Goal: Task Accomplishment & Management: Use online tool/utility

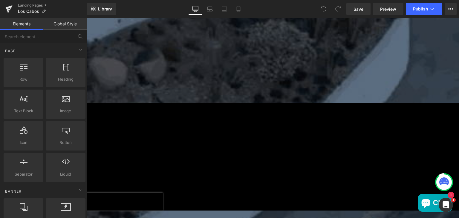
scroll to position [977, 0]
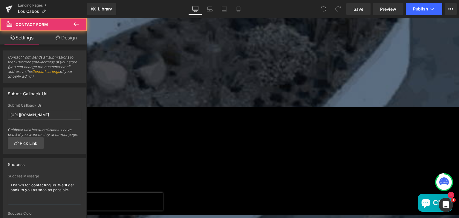
click at [99, 108] on div "Name: Text Block Text Field Phone: Text Block Text Field Email: Text Block Emai…" at bounding box center [272, 47] width 373 height 121
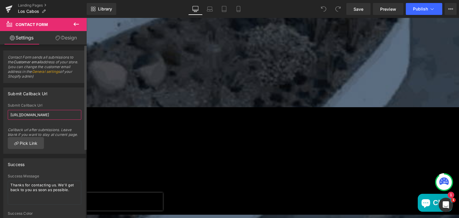
click at [48, 113] on input "https://marbleunlimitedinc.com/pages/thankyou" at bounding box center [45, 115] width 74 height 10
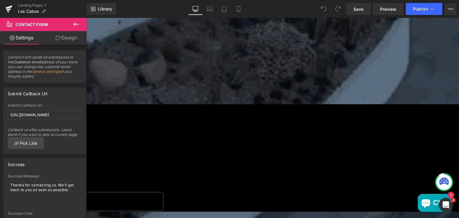
scroll to position [0, 0]
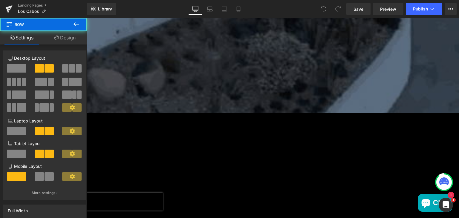
click at [224, 218] on div "Main content" at bounding box center [272, 222] width 373 height 3
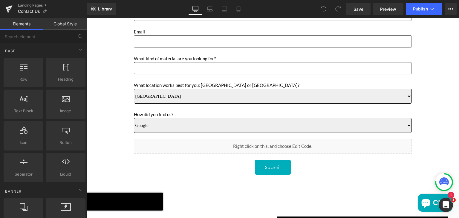
scroll to position [274, 0]
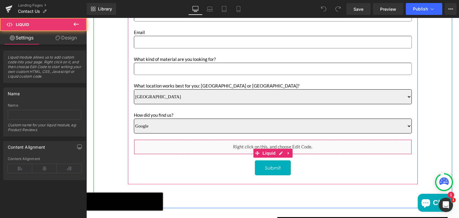
click at [270, 149] on div "Liquid" at bounding box center [273, 147] width 278 height 15
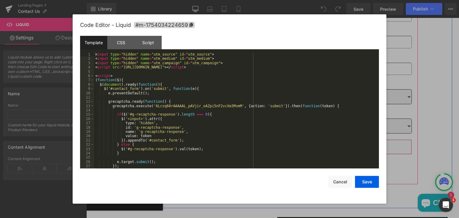
click at [279, 151] on icon "Main content" at bounding box center [281, 153] width 4 height 4
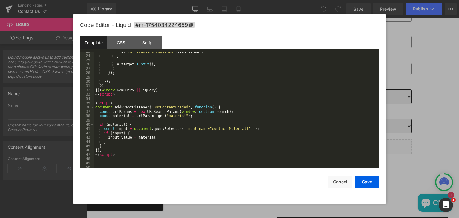
scroll to position [99, 0]
click at [338, 182] on button "Cancel" at bounding box center [340, 182] width 24 height 12
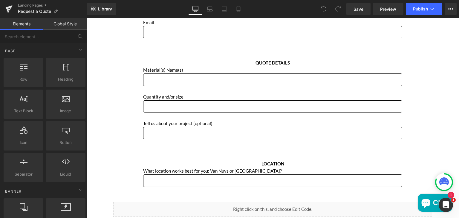
scroll to position [210, 0]
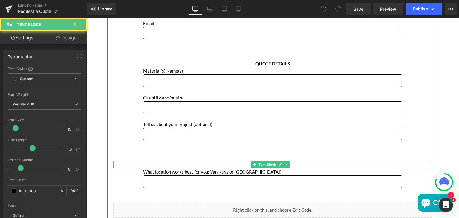
click at [151, 163] on p "LOCATION" at bounding box center [272, 164] width 319 height 7
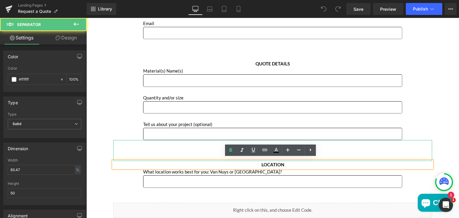
click at [140, 145] on hr "Main content" at bounding box center [273, 152] width 266 height 18
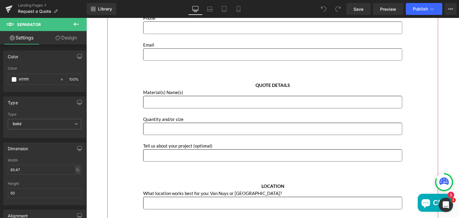
scroll to position [190, 0]
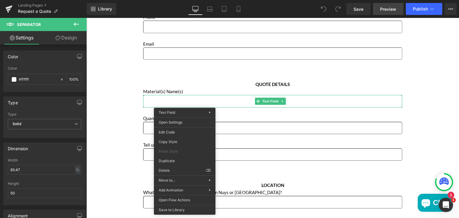
click at [382, 11] on span "Preview" at bounding box center [388, 9] width 16 height 6
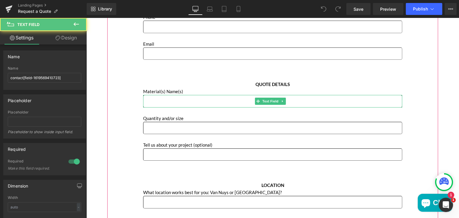
click at [159, 98] on input "Main content" at bounding box center [272, 101] width 259 height 12
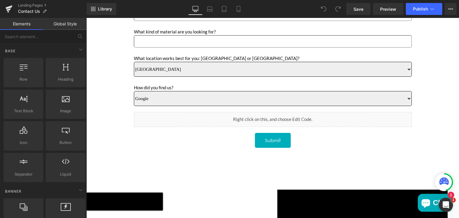
scroll to position [328, 0]
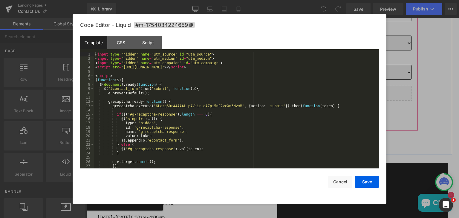
click at [280, 98] on icon "Main content" at bounding box center [279, 99] width 3 height 3
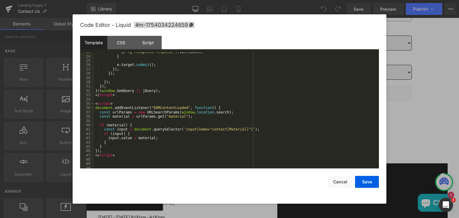
scroll to position [98, 0]
click at [338, 181] on button "Cancel" at bounding box center [340, 182] width 24 height 12
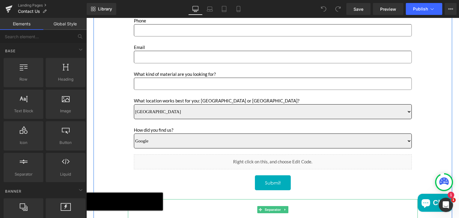
scroll to position [252, 0]
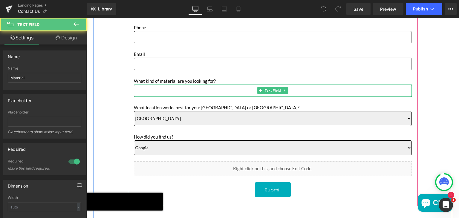
click at [189, 88] on input "Main content" at bounding box center [273, 91] width 278 height 12
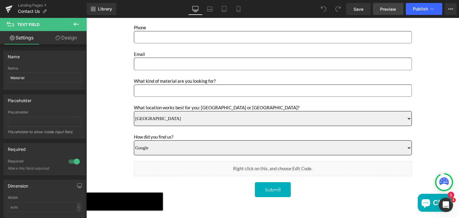
click at [392, 8] on span "Preview" at bounding box center [388, 9] width 16 height 6
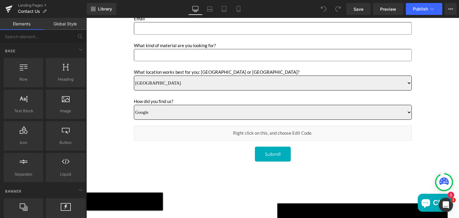
scroll to position [288, 0]
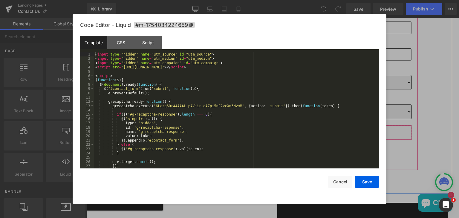
click at [281, 136] on link "Main content" at bounding box center [281, 138] width 8 height 9
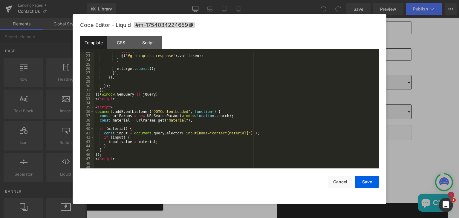
scroll to position [99, 0]
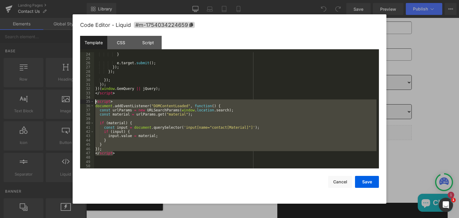
drag, startPoint x: 117, startPoint y: 153, endPoint x: 94, endPoint y: 104, distance: 53.7
click at [94, 104] on div "} e . target . submit ( ) ; }) ; }) ; }) ; }) ; }) ( window . GemQuery || jQuer…" at bounding box center [235, 114] width 282 height 125
click at [208, 125] on div "} e . target . submit ( ) ; }) ; }) ; }) ; }) ; }) ( window . GemQuery || jQuer…" at bounding box center [235, 110] width 282 height 116
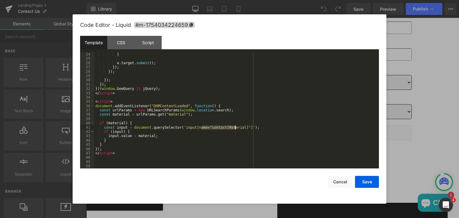
drag, startPoint x: 202, startPoint y: 128, endPoint x: 235, endPoint y: 129, distance: 32.6
click at [235, 129] on div "} e . target . submit ( ) ; }) ; }) ; }) ; }) ; }) ( window . GemQuery || jQuer…" at bounding box center [235, 114] width 282 height 125
click at [363, 180] on button "Save" at bounding box center [367, 182] width 24 height 12
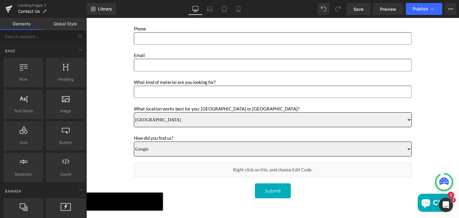
scroll to position [251, 0]
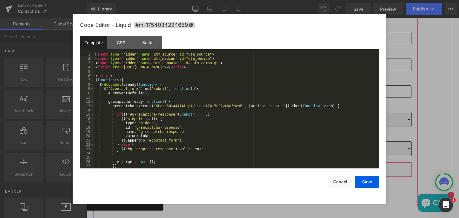
click at [279, 173] on link "Main content" at bounding box center [281, 176] width 8 height 9
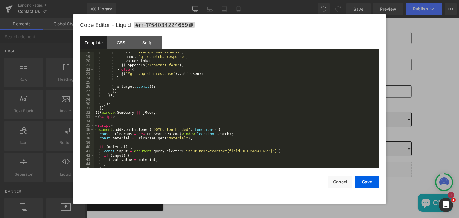
scroll to position [92, 0]
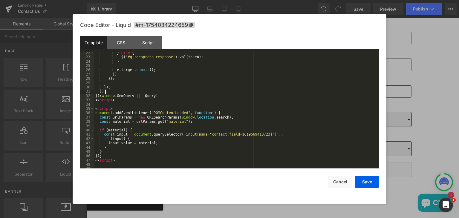
click at [244, 90] on div "} else { $ ( '#g-recaptcha-response' ) . val ( token ) ; } e . target . submit …" at bounding box center [235, 113] width 282 height 125
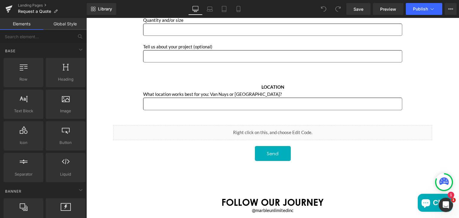
scroll to position [288, 0]
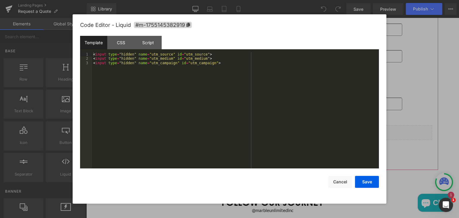
click at [276, 135] on link "Main content" at bounding box center [277, 138] width 6 height 7
click at [213, 62] on div "< input type = "hidden" name = "utm_source" id = "utm_source" > < input type = …" at bounding box center [235, 114] width 287 height 125
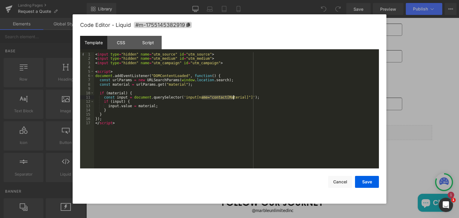
drag, startPoint x: 202, startPoint y: 97, endPoint x: 234, endPoint y: 97, distance: 32.3
click at [234, 97] on div "< input type = "hidden" name = "utm_source" id = "utm_source" > < input type = …" at bounding box center [236, 114] width 285 height 125
click at [234, 97] on div "< input type = "hidden" name = "utm_source" id = "utm_source" > < input type = …" at bounding box center [236, 110] width 285 height 116
drag, startPoint x: 235, startPoint y: 97, endPoint x: 202, endPoint y: 97, distance: 32.3
click at [202, 97] on div "< input type = "hidden" name = "utm_source" id = "utm_source" > < input type = …" at bounding box center [236, 114] width 285 height 125
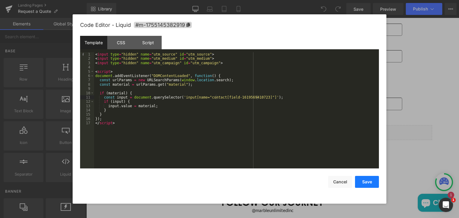
click at [365, 184] on button "Save" at bounding box center [367, 182] width 24 height 12
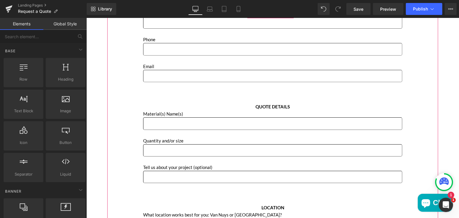
scroll to position [168, 0]
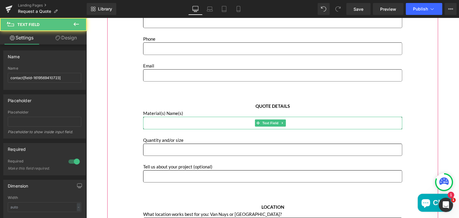
click at [214, 122] on input "Main content" at bounding box center [272, 123] width 259 height 12
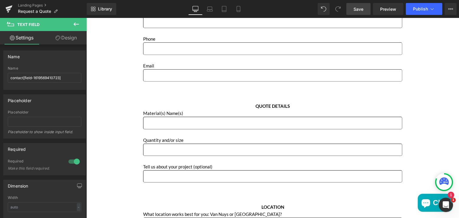
click at [359, 7] on span "Save" at bounding box center [359, 9] width 10 height 6
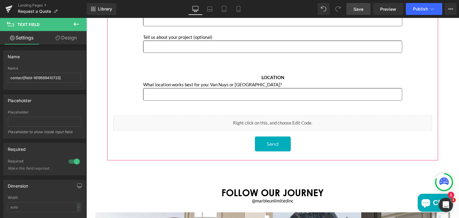
scroll to position [298, 0]
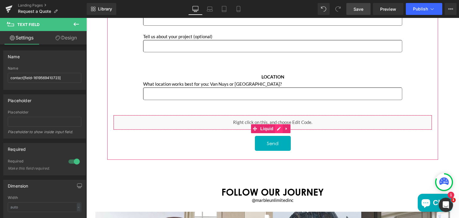
click at [279, 126] on icon "Main content" at bounding box center [279, 128] width 4 height 4
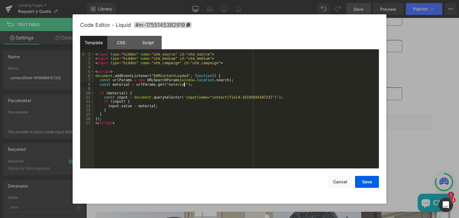
click at [193, 85] on div "< input type = "hidden" name = "utm_source" id = "utm_source" > < input type = …" at bounding box center [236, 114] width 285 height 125
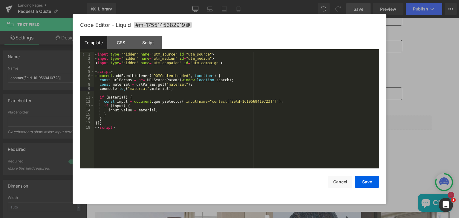
click at [155, 111] on div "< input type = "hidden" name = "utm_source" id = "utm_source" > < input type = …" at bounding box center [236, 114] width 285 height 125
click at [364, 182] on button "Save" at bounding box center [367, 182] width 24 height 12
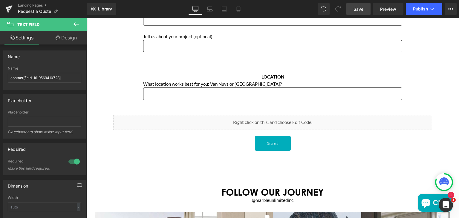
click at [360, 5] on link "Save" at bounding box center [358, 9] width 24 height 12
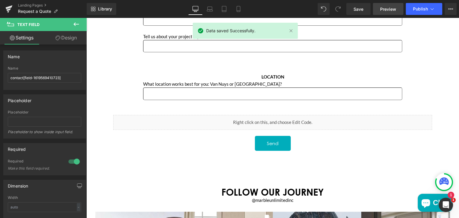
click at [381, 10] on span "Preview" at bounding box center [388, 9] width 16 height 6
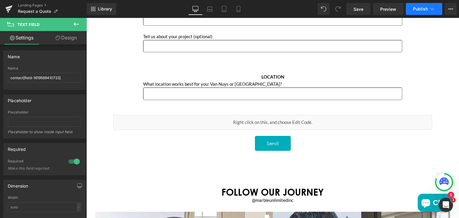
click at [427, 11] on span "Publish" at bounding box center [420, 9] width 15 height 5
click at [392, 9] on span "Preview" at bounding box center [388, 9] width 16 height 6
click at [430, 7] on icon at bounding box center [432, 9] width 6 height 6
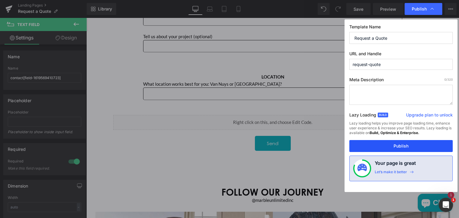
click at [383, 143] on button "Publish" at bounding box center [400, 146] width 103 height 12
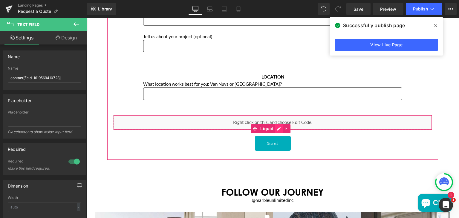
click at [277, 126] on icon "Main content" at bounding box center [279, 128] width 4 height 4
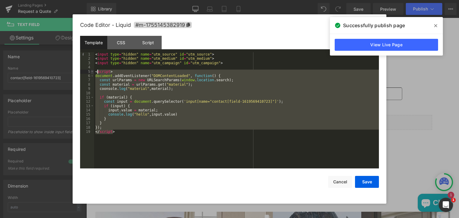
drag, startPoint x: 117, startPoint y: 131, endPoint x: 94, endPoint y: 72, distance: 64.0
click at [94, 72] on pre "1 2 3 4 5 6 7 8 9 10 11 12 13 14 15 16 17 18 19 < input type = "hidden" name = …" at bounding box center [229, 110] width 299 height 116
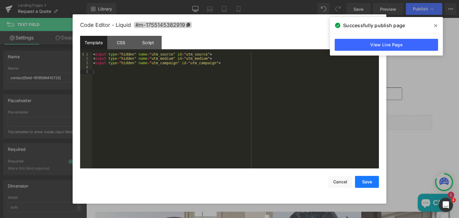
click at [368, 179] on button "Save" at bounding box center [367, 182] width 24 height 12
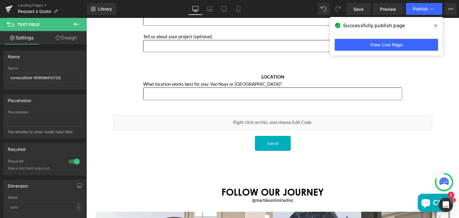
click at [435, 27] on icon at bounding box center [435, 25] width 3 height 5
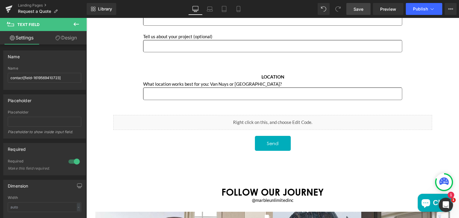
click at [361, 10] on span "Save" at bounding box center [359, 9] width 10 height 6
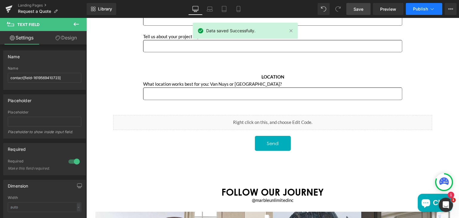
click at [426, 8] on span "Publish" at bounding box center [420, 9] width 15 height 5
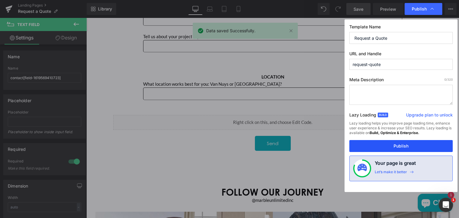
click at [382, 141] on button "Publish" at bounding box center [400, 146] width 103 height 12
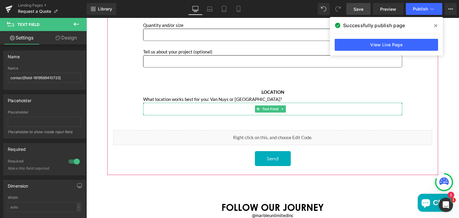
scroll to position [282, 0]
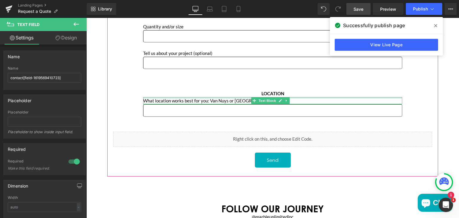
click at [197, 97] on div "Main content" at bounding box center [272, 97] width 259 height 1
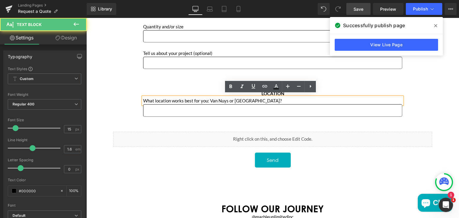
click at [222, 98] on p "What location works best for you: Van Nuys or Anaheim?" at bounding box center [272, 100] width 259 height 7
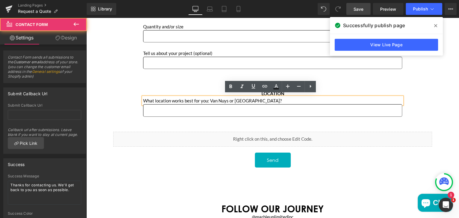
click at [127, 106] on div "Name Text Block Text Field Phone Text Block Text Field Email Text Block Email F…" at bounding box center [272, 31] width 319 height 273
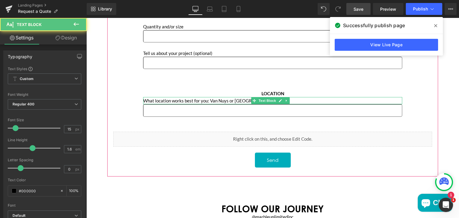
click at [169, 99] on p "What location works best for you: Van Nuys or Anaheim?" at bounding box center [272, 100] width 259 height 7
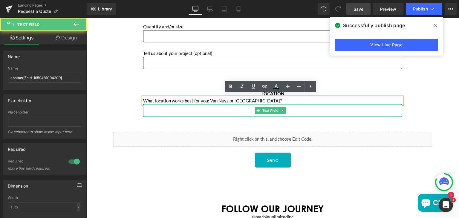
click at [170, 110] on input "Main content" at bounding box center [272, 110] width 259 height 12
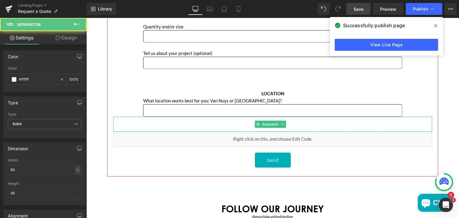
click at [171, 120] on hr "Main content" at bounding box center [272, 126] width 296 height 12
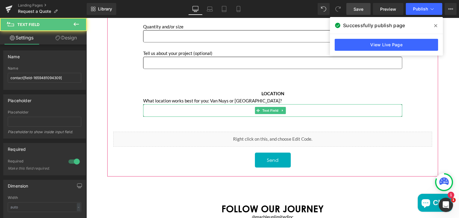
click at [180, 106] on input "Main content" at bounding box center [272, 110] width 259 height 12
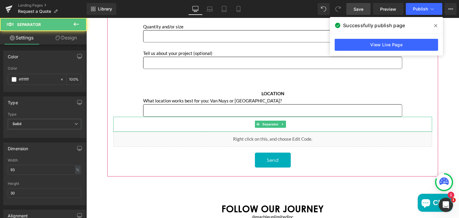
click at [169, 120] on hr "Main content" at bounding box center [272, 126] width 296 height 12
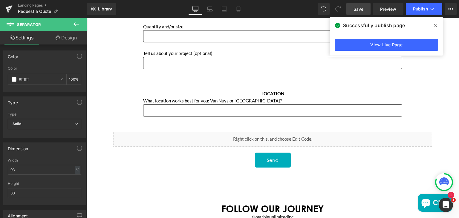
click at [77, 22] on icon at bounding box center [76, 24] width 7 height 7
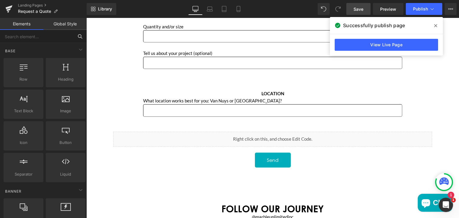
click at [46, 36] on input "text" at bounding box center [37, 36] width 74 height 13
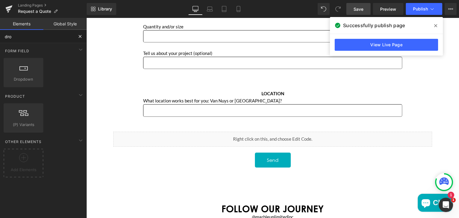
type input "drop"
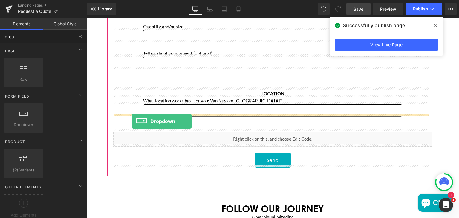
drag, startPoint x: 107, startPoint y: 139, endPoint x: 137, endPoint y: 119, distance: 36.9
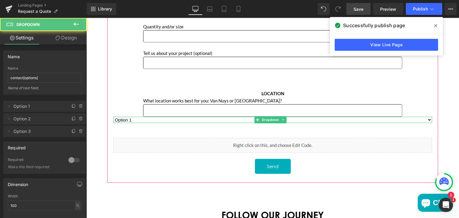
click at [148, 117] on select "Option 1 Option 2 Option 3" at bounding box center [272, 120] width 319 height 6
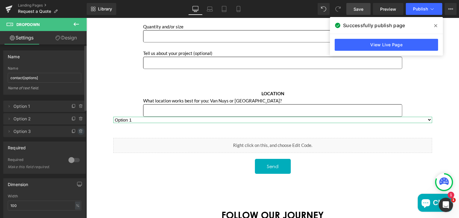
click at [79, 131] on icon at bounding box center [81, 131] width 5 height 5
click at [69, 129] on button "Delete" at bounding box center [74, 132] width 19 height 8
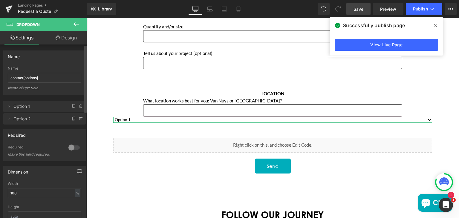
click at [34, 107] on span "Option 1" at bounding box center [38, 106] width 50 height 11
click at [9, 106] on icon at bounding box center [9, 106] width 5 height 5
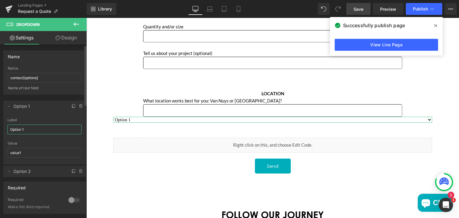
drag, startPoint x: 32, startPoint y: 131, endPoint x: 9, endPoint y: 129, distance: 23.1
click at [9, 129] on input "Option 1" at bounding box center [44, 130] width 74 height 10
paste input "[GEOGRAPHIC_DATA]"
type input "[GEOGRAPHIC_DATA]"
click at [27, 152] on input "value1" at bounding box center [44, 153] width 74 height 10
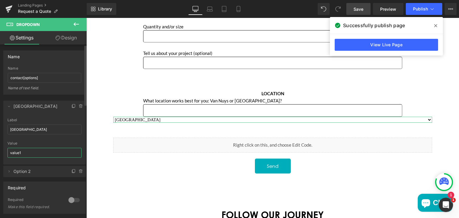
paste input "[GEOGRAPHIC_DATA]"
type input "[GEOGRAPHIC_DATA]"
click at [8, 174] on span at bounding box center [8, 171] width 7 height 7
click at [25, 192] on input "Option 2" at bounding box center [44, 195] width 74 height 10
paste input "[GEOGRAPHIC_DATA]"
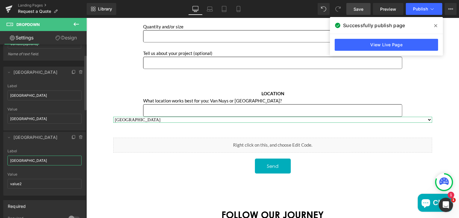
scroll to position [34, 0]
type input "[GEOGRAPHIC_DATA]"
click at [24, 183] on input "value2" at bounding box center [44, 184] width 74 height 10
paste input "[GEOGRAPHIC_DATA]"
type input "[GEOGRAPHIC_DATA]"
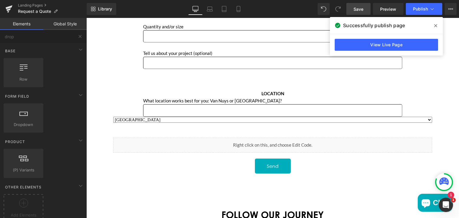
click at [106, 128] on div "Separator YOU ARE ALMOST THERE Text Block Leave your details below and one of o…" at bounding box center [272, 159] width 373 height 704
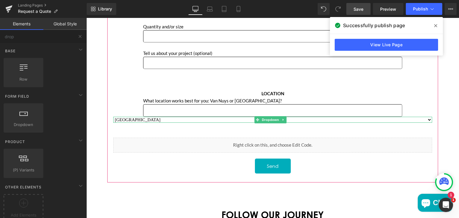
click at [154, 117] on select "Sun Valley Sun Valley" at bounding box center [272, 120] width 319 height 6
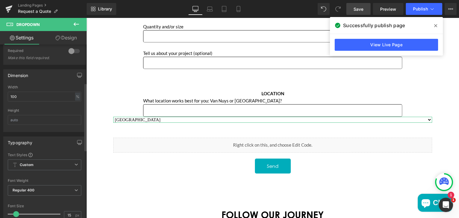
scroll to position [98, 0]
click at [21, 117] on input "text" at bounding box center [45, 119] width 74 height 10
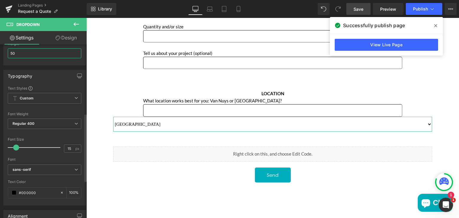
scroll to position [179, 0]
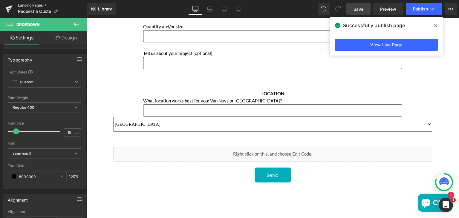
type input "50"
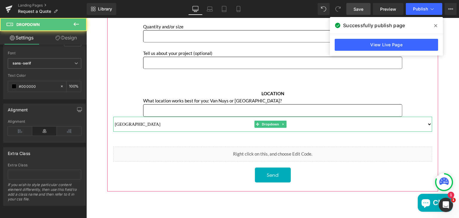
click at [136, 123] on select "Sun Valley Sun Valley" at bounding box center [272, 124] width 319 height 15
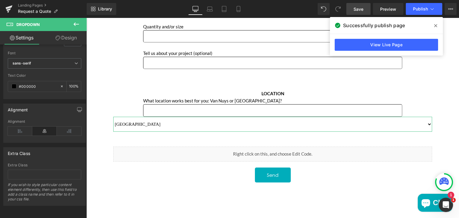
click at [72, 38] on link "Design" at bounding box center [66, 37] width 43 height 13
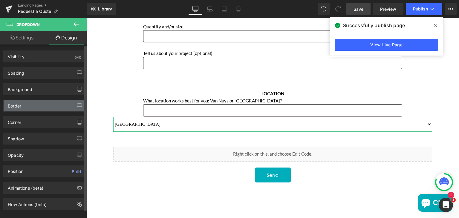
click at [35, 108] on div "Border" at bounding box center [45, 105] width 82 height 11
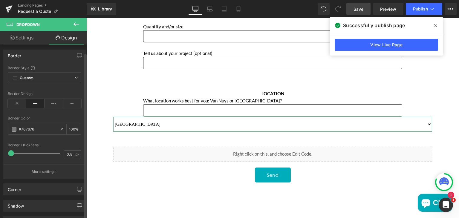
scroll to position [50, 0]
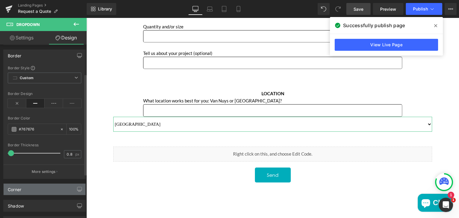
click at [27, 190] on div "Corner" at bounding box center [45, 189] width 82 height 11
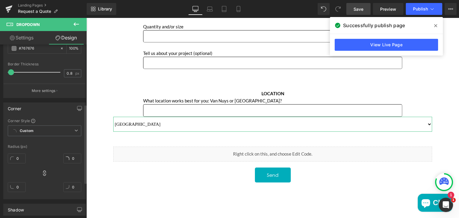
scroll to position [131, 0]
click at [20, 153] on input "0" at bounding box center [17, 158] width 18 height 10
type input "5"
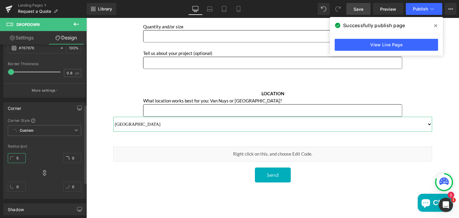
type input "5"
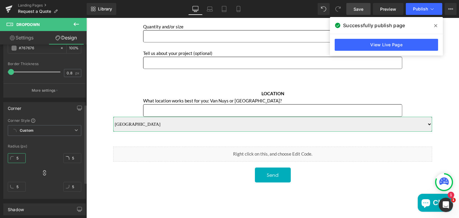
type input "5"
click at [55, 201] on div "Shadow Shadow Style Drop Shadow Outer Shadow #333333 Shadow Color #333333 100 %…" at bounding box center [44, 207] width 89 height 16
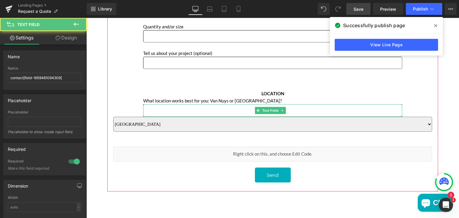
click at [152, 107] on input "Main content" at bounding box center [272, 110] width 259 height 12
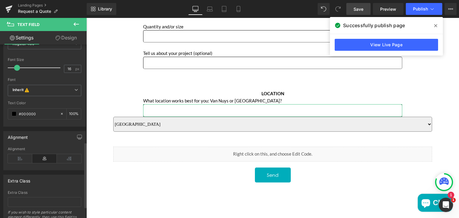
scroll to position [258, 0]
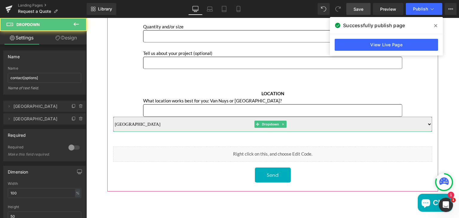
click at [140, 121] on select "Sun Valley Sun Valley" at bounding box center [272, 124] width 319 height 15
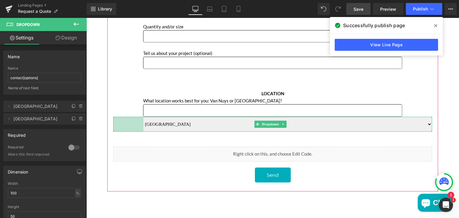
drag, startPoint x: 114, startPoint y: 120, endPoint x: 144, endPoint y: 118, distance: 30.3
click at [144, 118] on div "Sun Valley Sun Valley Dropdown 101px" at bounding box center [272, 124] width 319 height 15
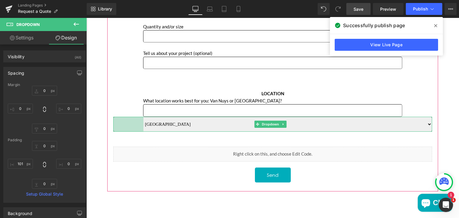
click at [113, 119] on div "101px" at bounding box center [128, 124] width 30 height 15
type input "104px"
click at [114, 120] on div "104px" at bounding box center [128, 124] width 31 height 15
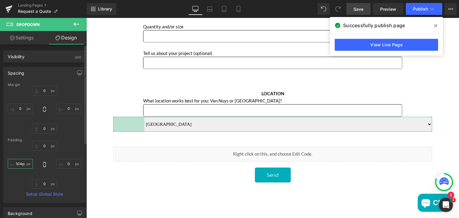
click at [22, 163] on input "104px" at bounding box center [20, 164] width 25 height 10
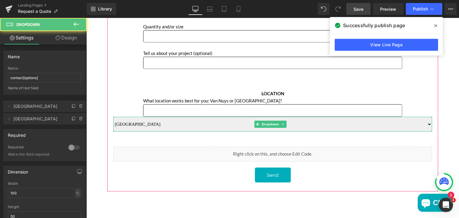
click at [148, 123] on select "Sun Valley Sun Valley" at bounding box center [272, 124] width 319 height 15
click at [190, 120] on select "Sun Valley Sun Valley" at bounding box center [272, 124] width 319 height 15
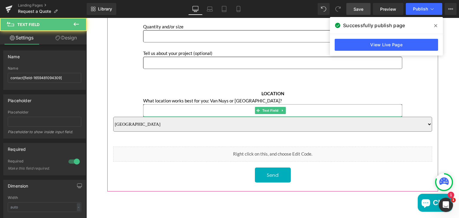
click at [153, 104] on input "Main content" at bounding box center [272, 110] width 259 height 12
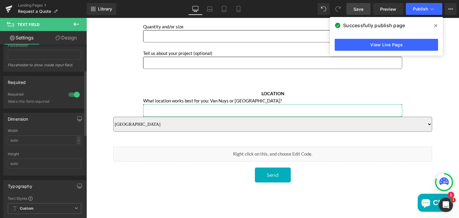
scroll to position [71, 0]
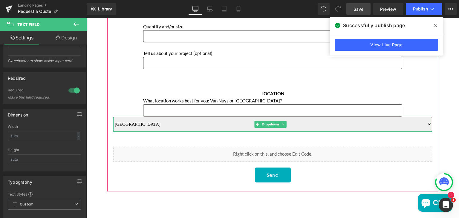
click at [139, 123] on select "Sun Valley Sun Valley" at bounding box center [272, 124] width 319 height 15
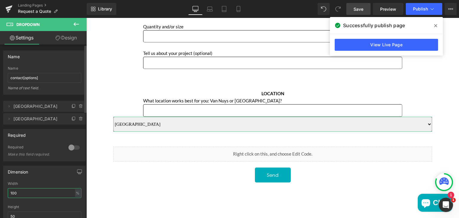
click at [29, 188] on input "100" at bounding box center [45, 193] width 74 height 10
type input "1"
type input "auto"
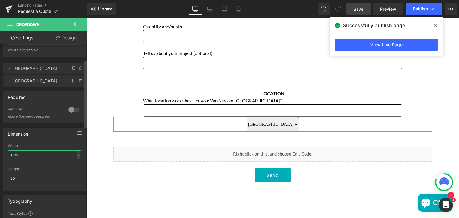
scroll to position [38, 0]
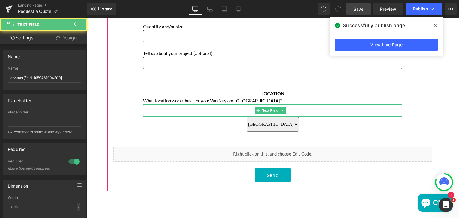
click at [166, 108] on input "Main content" at bounding box center [272, 110] width 259 height 12
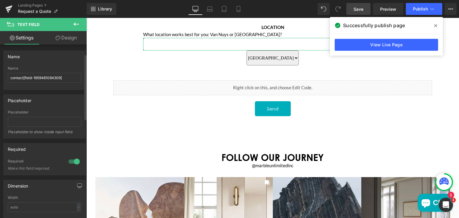
scroll to position [45, 0]
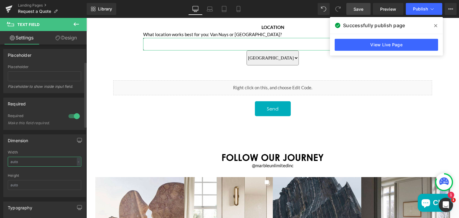
click at [26, 161] on input "text" at bounding box center [45, 162] width 74 height 10
click at [64, 147] on div "Dimension 100px Width 100 px % px Height" at bounding box center [44, 165] width 82 height 63
click at [74, 161] on div "px" at bounding box center [77, 162] width 6 height 8
click at [74, 169] on li "%" at bounding box center [77, 171] width 7 height 9
type input "11.74"
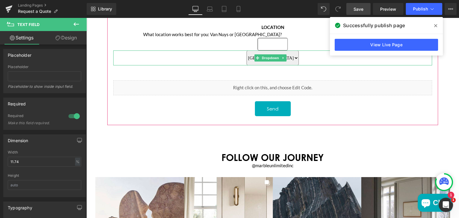
click at [264, 51] on select "Sun Valley Sun Valley" at bounding box center [273, 58] width 52 height 15
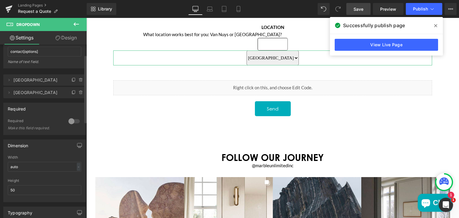
scroll to position [28, 0]
click at [42, 166] on input "auto" at bounding box center [45, 165] width 74 height 10
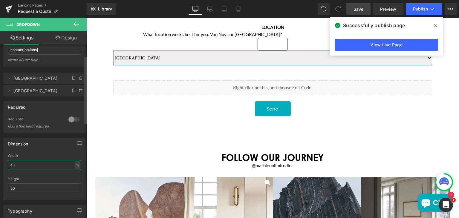
type input "a"
click at [75, 162] on div "%" at bounding box center [77, 165] width 5 height 8
click at [74, 183] on li "px" at bounding box center [77, 183] width 7 height 9
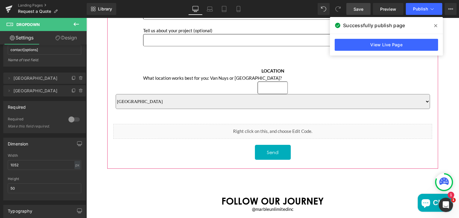
scroll to position [305, 0]
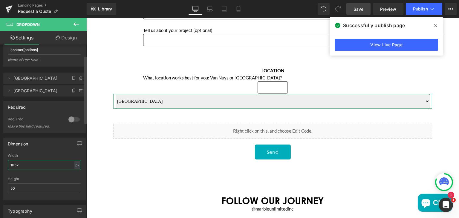
click at [63, 164] on input "1052" at bounding box center [45, 165] width 74 height 10
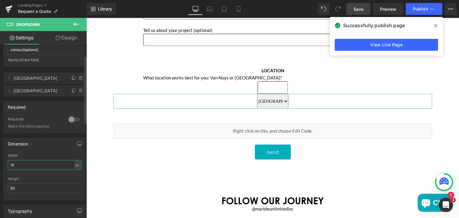
type input "1"
click at [75, 164] on div "px" at bounding box center [77, 165] width 6 height 8
click at [74, 182] on li "px" at bounding box center [77, 183] width 7 height 9
click at [74, 166] on div "px" at bounding box center [77, 165] width 6 height 8
click at [74, 174] on li "%" at bounding box center [77, 174] width 7 height 9
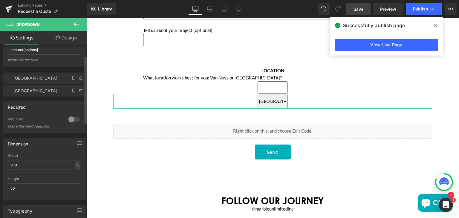
click at [51, 163] on input "9.51" at bounding box center [45, 165] width 74 height 10
type input "9"
type input "100"
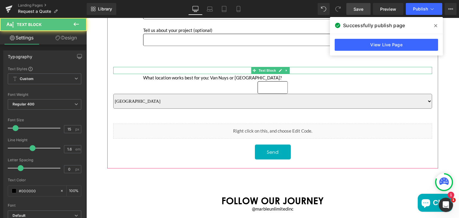
click at [127, 70] on p "LOCATION" at bounding box center [272, 70] width 319 height 7
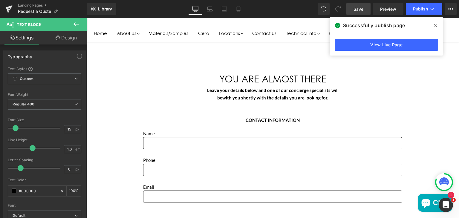
scroll to position [45, 0]
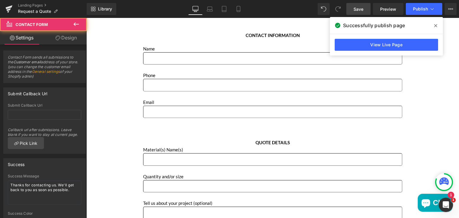
scroll to position [133, 0]
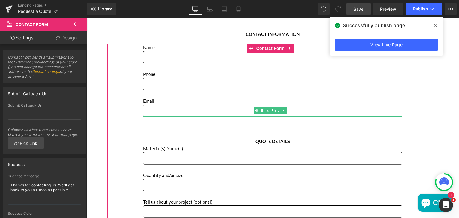
click at [160, 111] on input "Main content" at bounding box center [272, 111] width 259 height 12
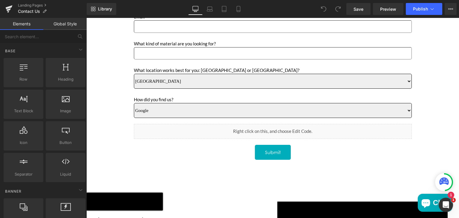
scroll to position [290, 0]
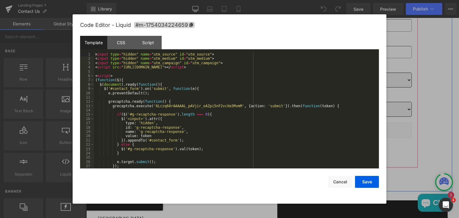
click at [278, 135] on icon "Main content" at bounding box center [279, 137] width 3 height 4
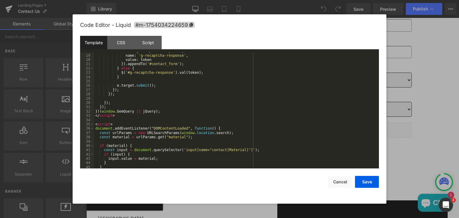
scroll to position [76, 0]
click at [336, 181] on button "Cancel" at bounding box center [340, 182] width 24 height 12
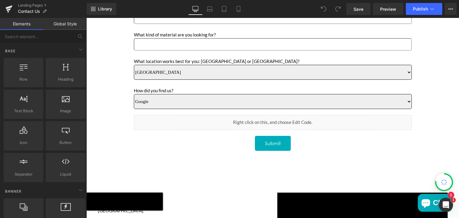
scroll to position [300, 0]
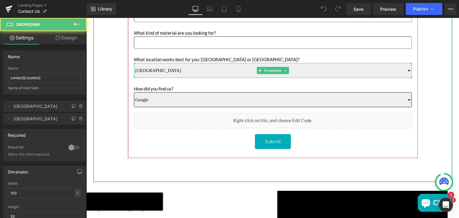
click at [202, 71] on select "Sun Valley Anaheim" at bounding box center [273, 70] width 278 height 15
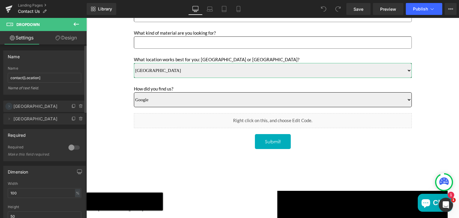
click at [8, 107] on icon at bounding box center [9, 106] width 5 height 5
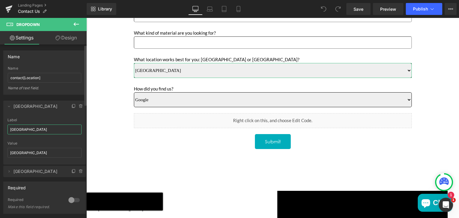
click at [30, 128] on input "[GEOGRAPHIC_DATA]" at bounding box center [44, 130] width 74 height 10
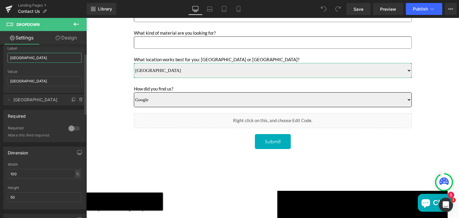
scroll to position [0, 0]
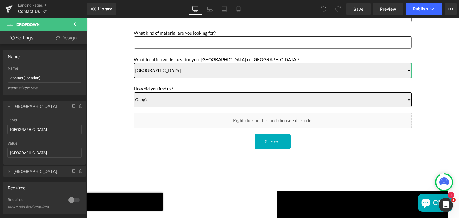
click at [66, 39] on link "Design" at bounding box center [66, 37] width 43 height 13
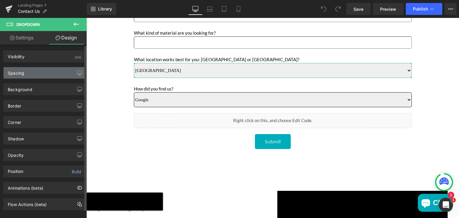
click at [45, 71] on div "Spacing" at bounding box center [45, 72] width 82 height 11
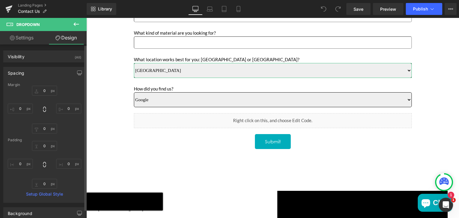
click at [14, 72] on div "Spacing" at bounding box center [16, 71] width 16 height 8
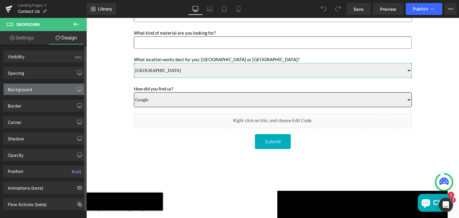
click at [18, 86] on div "Background" at bounding box center [20, 88] width 25 height 8
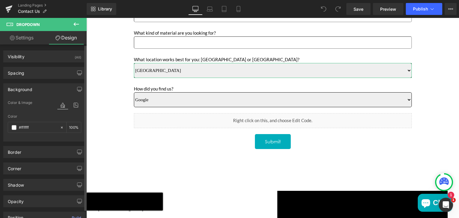
click at [18, 86] on div "Background" at bounding box center [20, 88] width 25 height 8
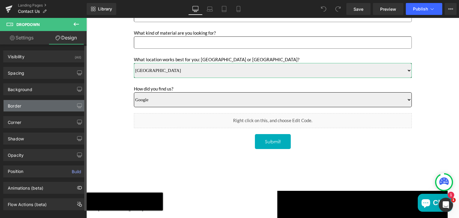
click at [16, 105] on div "Border" at bounding box center [14, 104] width 13 height 8
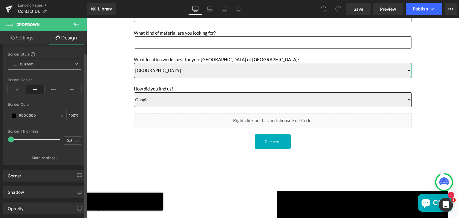
scroll to position [72, 0]
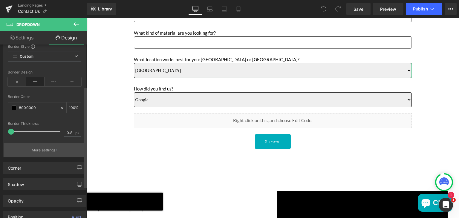
click at [39, 146] on button "More settings" at bounding box center [45, 150] width 82 height 14
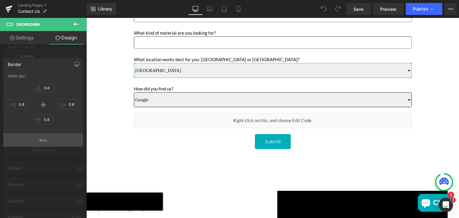
click at [37, 143] on button "Back" at bounding box center [43, 139] width 80 height 13
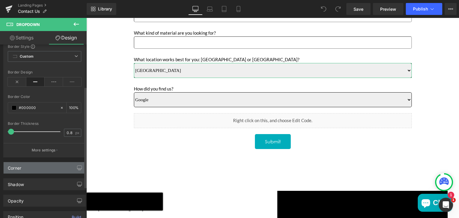
click at [27, 164] on div "Corner" at bounding box center [45, 167] width 82 height 11
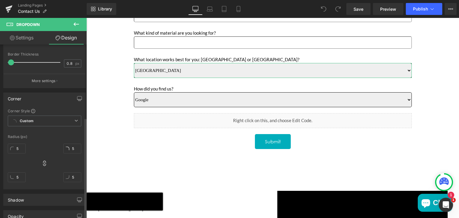
scroll to position [144, 0]
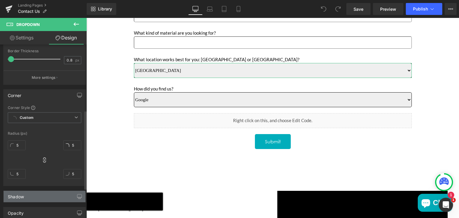
click at [31, 193] on div "Shadow" at bounding box center [45, 196] width 82 height 11
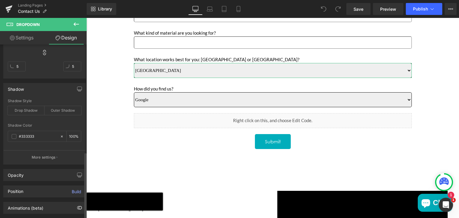
scroll to position [279, 0]
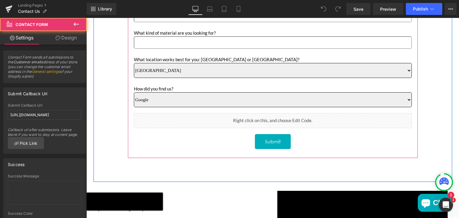
click at [129, 99] on div "Name Text Block Text Field Phone Text Block Text Field Email Text Block Email F…" at bounding box center [273, 53] width 290 height 209
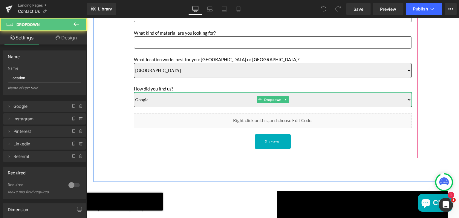
click at [230, 96] on select "Google Instagram Pinterest Linkedin Referral" at bounding box center [273, 99] width 278 height 15
click at [158, 103] on select "Google Instagram Pinterest Linkedin Referral" at bounding box center [273, 99] width 278 height 15
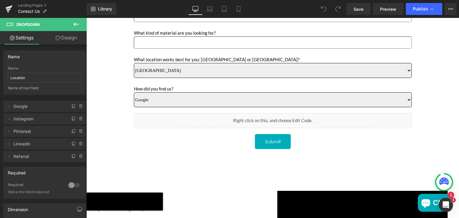
click at [75, 25] on icon at bounding box center [76, 24] width 5 height 4
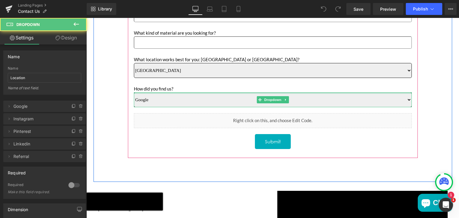
click at [137, 93] on div "Main content" at bounding box center [273, 92] width 278 height 1
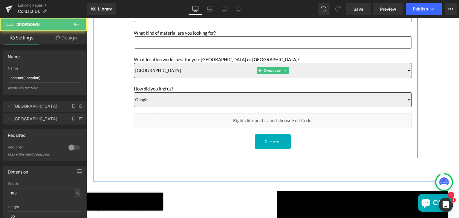
click at [167, 69] on select "Sun Valley Anaheim" at bounding box center [273, 70] width 278 height 15
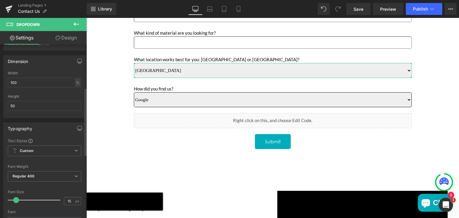
scroll to position [111, 0]
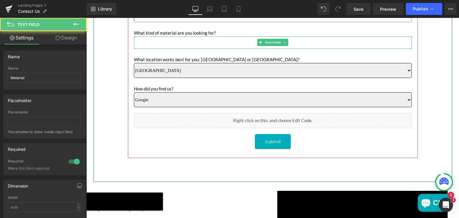
click at [161, 45] on input "Main content" at bounding box center [273, 42] width 278 height 12
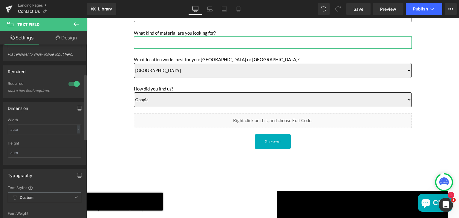
scroll to position [78, 0]
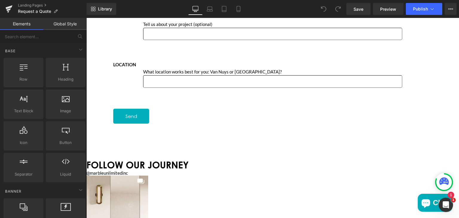
scroll to position [293, 0]
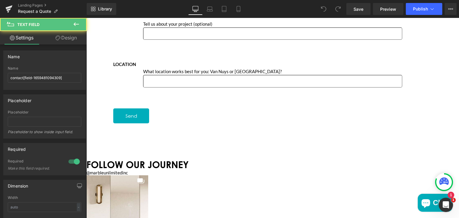
click at [246, 87] on input "Main content" at bounding box center [272, 81] width 259 height 12
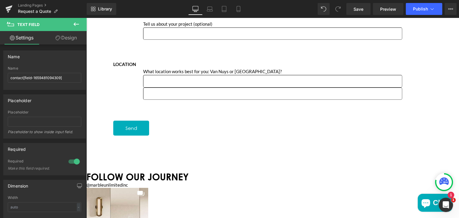
click at [222, 100] on input "Main content" at bounding box center [272, 94] width 259 height 12
click at [86, 18] on span "Text Field" at bounding box center [86, 18] width 0 height 0
click at [86, 18] on icon "Main content" at bounding box center [86, 18] width 0 height 0
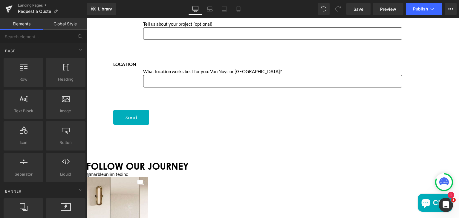
click at [231, 87] on input "Main content" at bounding box center [272, 81] width 259 height 12
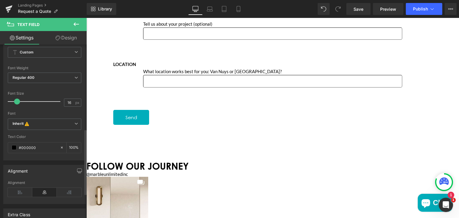
scroll to position [287, 0]
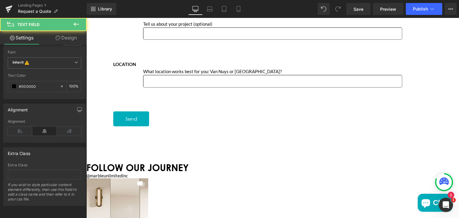
click at [159, 87] on input "Main content" at bounding box center [272, 81] width 259 height 12
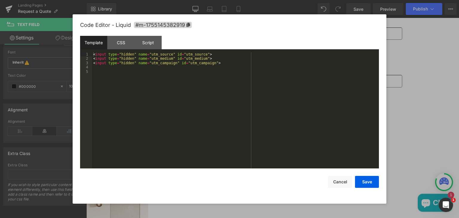
click at [86, 18] on icon "Main content" at bounding box center [86, 18] width 0 height 0
click at [342, 179] on button "Cancel" at bounding box center [340, 182] width 24 height 12
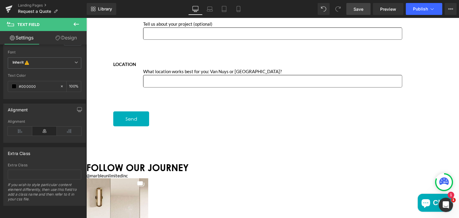
click at [359, 5] on link "Save" at bounding box center [358, 9] width 24 height 12
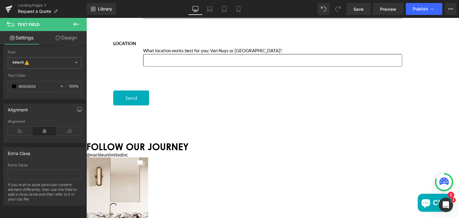
scroll to position [314, 0]
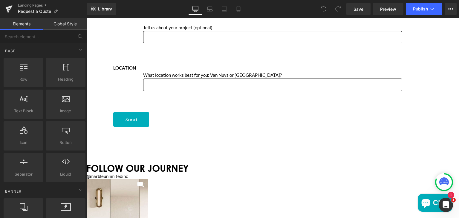
scroll to position [290, 0]
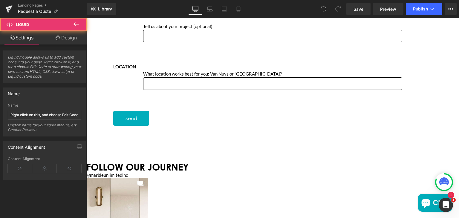
click at [153, 105] on div "Liquid" at bounding box center [272, 105] width 319 height 0
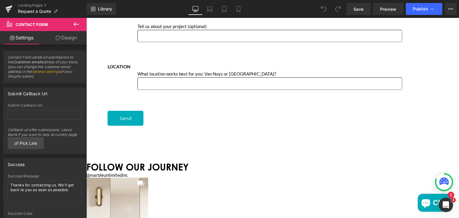
drag, startPoint x: 113, startPoint y: 125, endPoint x: 107, endPoint y: 125, distance: 5.7
click at [108, 126] on div "Main content" at bounding box center [108, 126] width 0 height 0
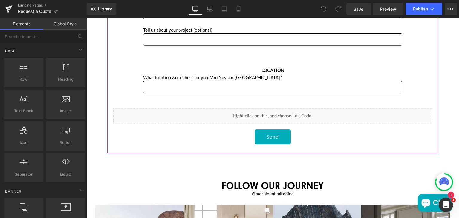
scroll to position [306, 0]
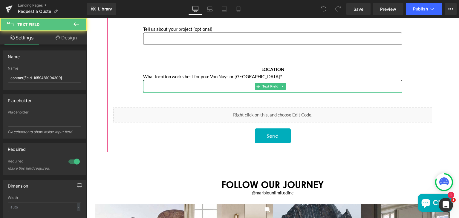
click at [224, 81] on input "Main content" at bounding box center [272, 86] width 259 height 12
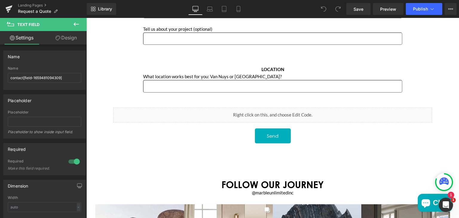
click at [77, 28] on button at bounding box center [76, 24] width 21 height 13
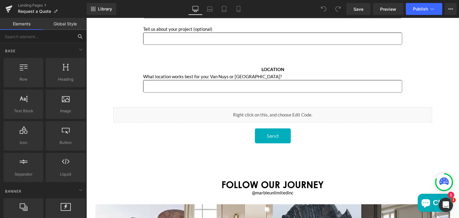
click at [45, 37] on input "text" at bounding box center [37, 36] width 74 height 13
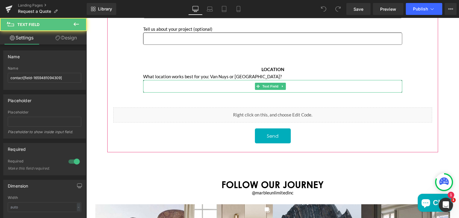
click at [170, 85] on input "Main content" at bounding box center [272, 86] width 259 height 12
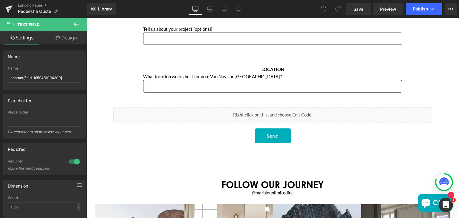
click at [20, 23] on span "Text Field" at bounding box center [28, 24] width 22 height 5
click at [10, 23] on icon at bounding box center [10, 23] width 7 height 6
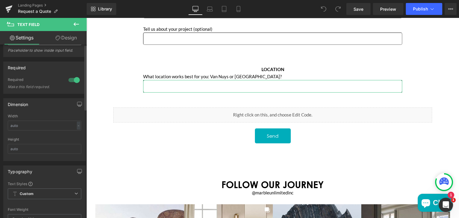
scroll to position [0, 0]
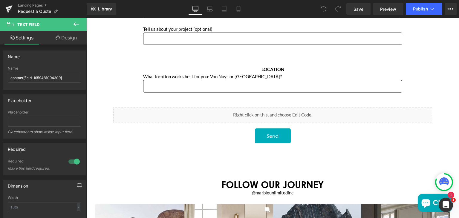
click at [79, 25] on icon at bounding box center [76, 24] width 7 height 7
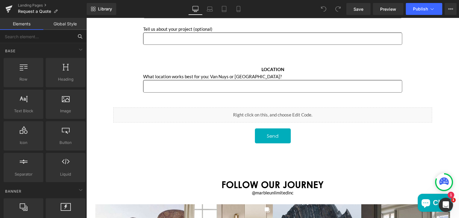
click at [43, 37] on input "text" at bounding box center [37, 36] width 74 height 13
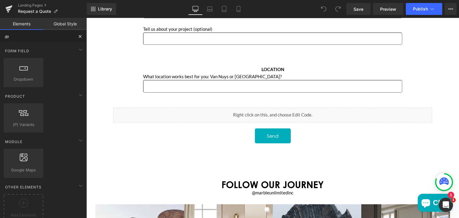
type input "dro"
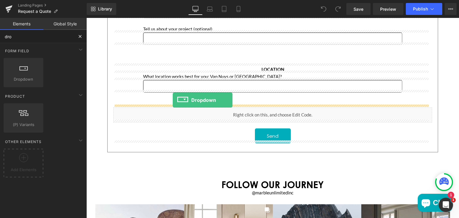
drag, startPoint x: 102, startPoint y: 96, endPoint x: 181, endPoint y: 100, distance: 79.3
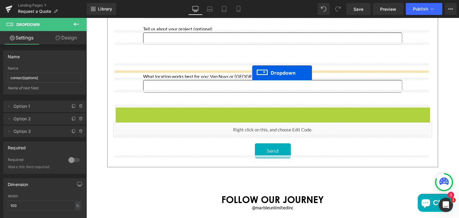
drag, startPoint x: 257, startPoint y: 108, endPoint x: 252, endPoint y: 73, distance: 35.3
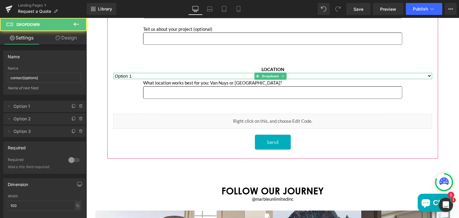
click at [232, 73] on select "Option 1 Option 2 Option 3" at bounding box center [272, 76] width 319 height 6
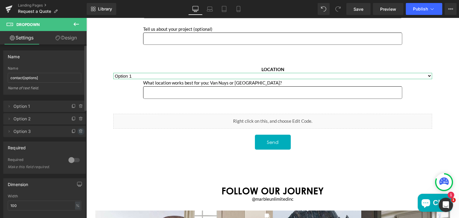
click at [78, 129] on span at bounding box center [80, 131] width 7 height 7
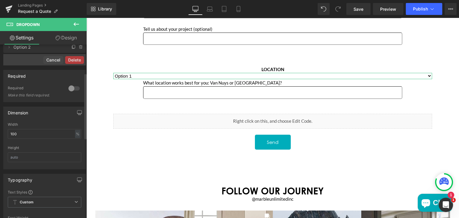
scroll to position [75, 0]
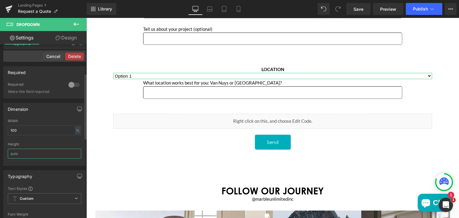
click at [31, 149] on input "text" at bounding box center [45, 154] width 74 height 10
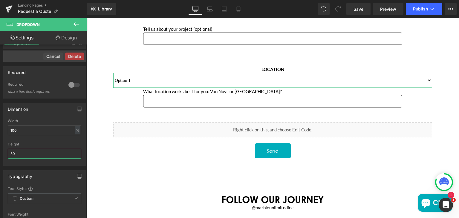
type input "50"
click at [68, 35] on link "Design" at bounding box center [66, 37] width 43 height 13
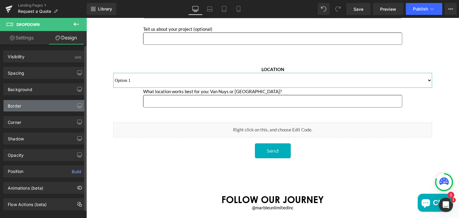
click at [26, 108] on div "Border" at bounding box center [45, 105] width 82 height 11
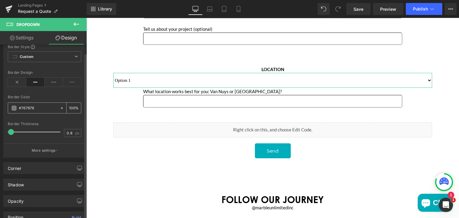
scroll to position [71, 0]
click at [21, 169] on div "Corner" at bounding box center [14, 167] width 13 height 8
click at [20, 166] on div "Corner" at bounding box center [14, 167] width 13 height 8
click at [64, 163] on div "Corner" at bounding box center [45, 168] width 82 height 11
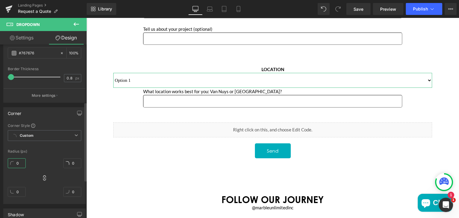
click at [17, 162] on input "0" at bounding box center [17, 163] width 18 height 10
type input "5"
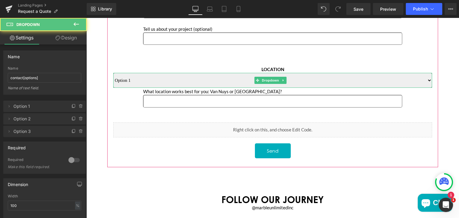
click at [128, 77] on select "Option 1 Option 2 Option 3" at bounding box center [272, 80] width 319 height 15
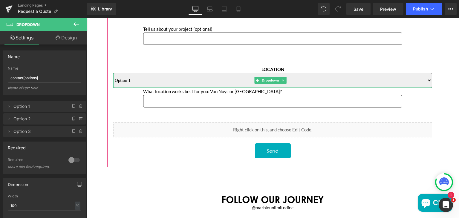
click at [114, 77] on div "Option 1 Option 2 Option 3 Dropdown" at bounding box center [272, 80] width 319 height 15
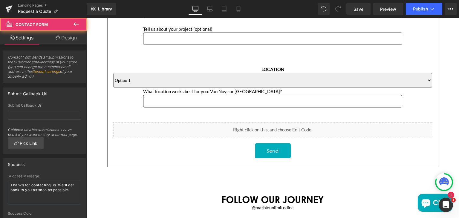
click at [140, 33] on div "Name Text Block Text Field Phone Text Block Text Field Email Text Block Email F…" at bounding box center [272, 14] width 319 height 287
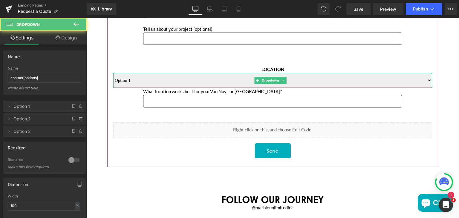
click at [145, 76] on select "Option 1 Option 2 Option 3" at bounding box center [272, 80] width 319 height 15
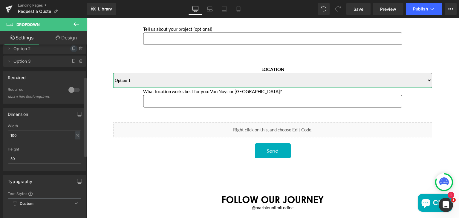
scroll to position [71, 0]
click at [55, 136] on input "100" at bounding box center [45, 135] width 74 height 10
type input "1"
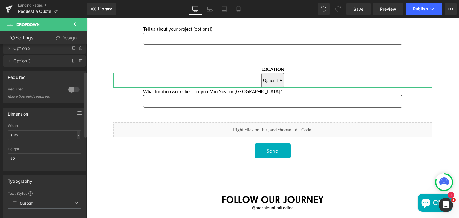
click at [77, 135] on div "-" at bounding box center [79, 135] width 4 height 8
click at [75, 145] on li "%" at bounding box center [77, 144] width 7 height 9
click at [46, 135] on input "auto" at bounding box center [45, 135] width 74 height 10
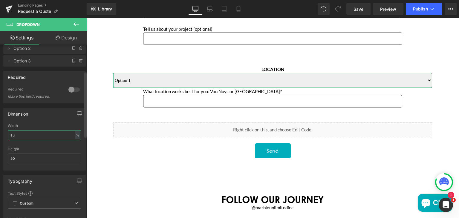
type input "a"
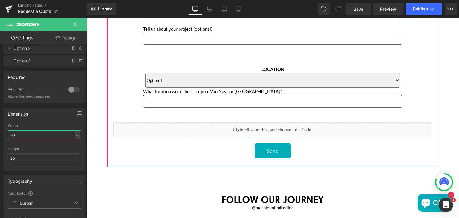
type input "8"
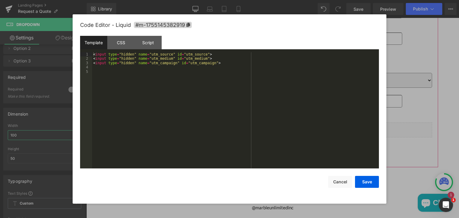
click at [279, 135] on icon "Main content" at bounding box center [277, 136] width 3 height 3
type input "100"
click at [337, 181] on button "Cancel" at bounding box center [340, 182] width 24 height 12
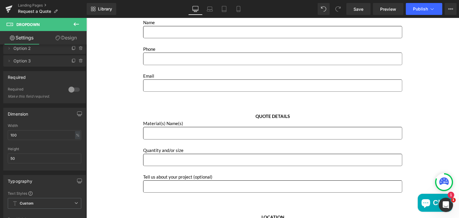
scroll to position [160, 0]
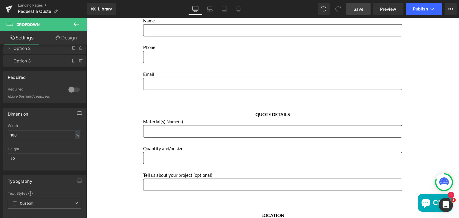
click at [354, 6] on link "Save" at bounding box center [358, 9] width 24 height 12
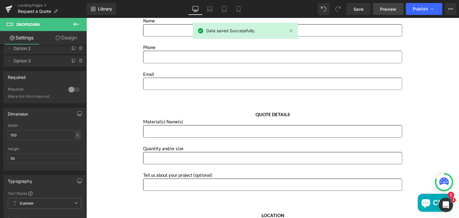
click at [382, 7] on span "Preview" at bounding box center [388, 9] width 16 height 6
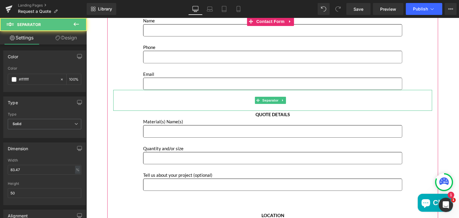
click at [131, 104] on div "Main content" at bounding box center [272, 100] width 319 height 21
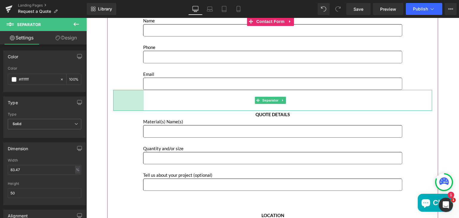
drag, startPoint x: 114, startPoint y: 97, endPoint x: 144, endPoint y: 95, distance: 30.6
click at [144, 95] on div "Separator 102px" at bounding box center [272, 100] width 319 height 21
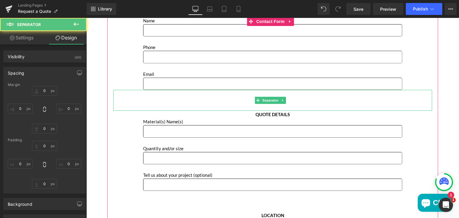
type input "0"
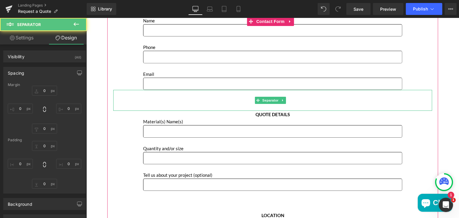
type input "0"
type input "10"
type input "102"
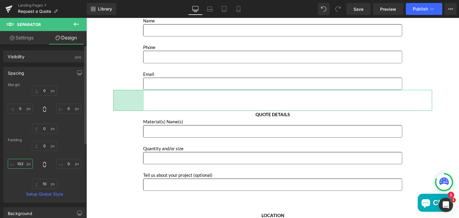
click at [22, 165] on input "102" at bounding box center [20, 164] width 25 height 10
click at [23, 108] on input "0" at bounding box center [20, 109] width 25 height 10
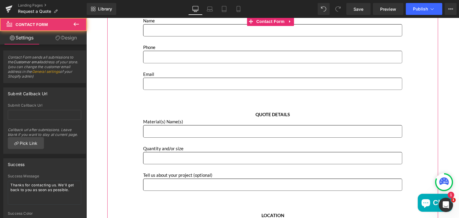
click at [131, 51] on div "Name Text Block Text Field Phone Text Block Text Field Email Text Block Email F…" at bounding box center [272, 160] width 319 height 287
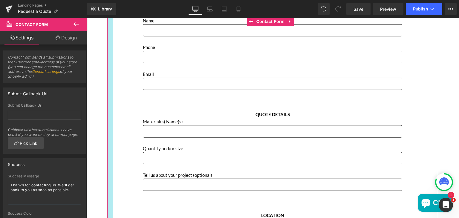
click at [107, 58] on div "Main content" at bounding box center [110, 165] width 6 height 296
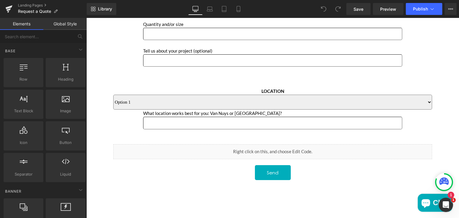
scroll to position [283, 0]
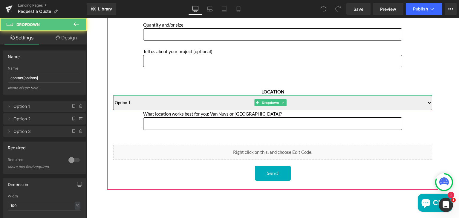
click at [219, 95] on select "Option 1 Option 2 Option 3" at bounding box center [272, 102] width 319 height 15
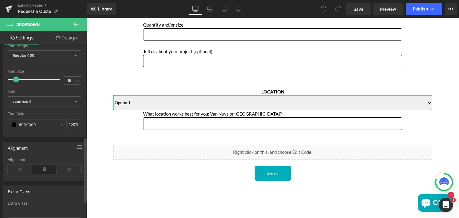
scroll to position [244, 0]
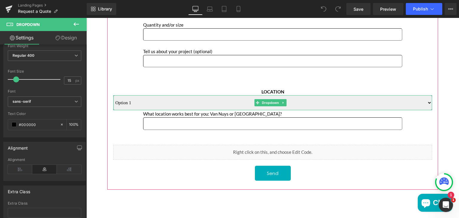
click at [114, 98] on div "Option 1 Option 2 Option 3 Dropdown" at bounding box center [272, 102] width 319 height 15
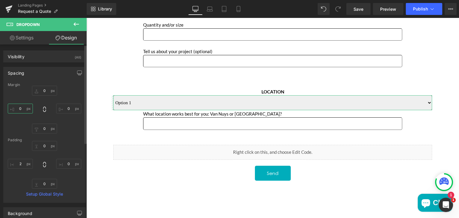
click at [24, 108] on input "0" at bounding box center [20, 109] width 25 height 10
type input "100"
click at [68, 107] on input "0" at bounding box center [68, 109] width 25 height 10
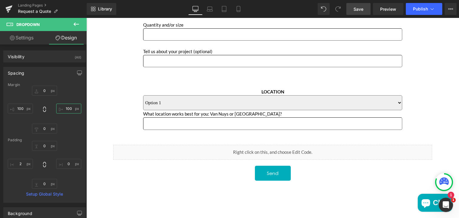
type input "100"
click at [363, 11] on span "Save" at bounding box center [359, 9] width 10 height 6
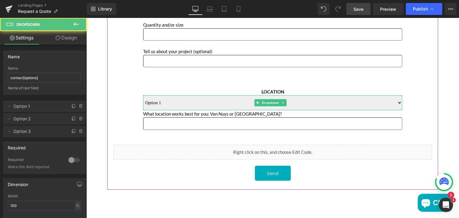
click at [226, 98] on select "Option 1 Option 2 Option 3" at bounding box center [272, 102] width 259 height 15
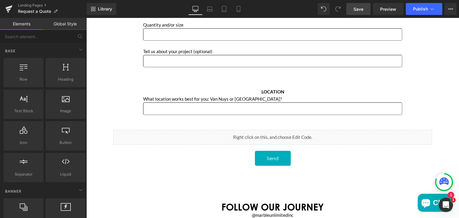
click at [360, 6] on span "Save" at bounding box center [359, 9] width 10 height 6
click at [385, 13] on link "Preview" at bounding box center [388, 9] width 30 height 12
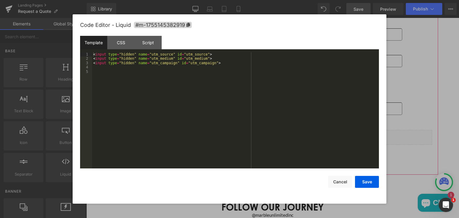
click at [277, 142] on icon "Main content" at bounding box center [277, 144] width 3 height 4
click at [145, 43] on div "Script" at bounding box center [147, 42] width 27 height 13
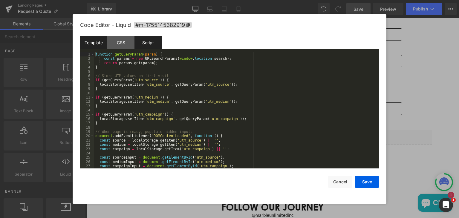
click at [95, 42] on div "Template" at bounding box center [93, 42] width 27 height 13
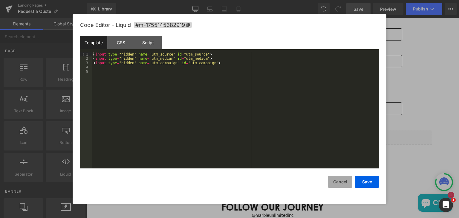
click at [341, 181] on button "Cancel" at bounding box center [340, 182] width 24 height 12
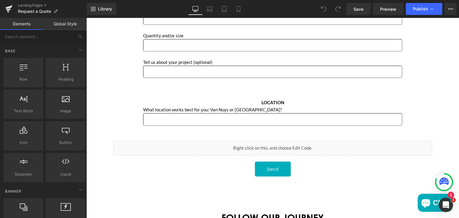
scroll to position [273, 0]
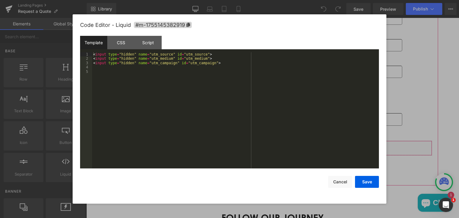
click at [276, 151] on link "Main content" at bounding box center [279, 154] width 8 height 9
click at [342, 181] on button "Cancel" at bounding box center [340, 182] width 24 height 12
click at [278, 151] on link "Main content" at bounding box center [277, 154] width 6 height 7
click at [337, 180] on button "Cancel" at bounding box center [340, 182] width 24 height 12
click at [279, 153] on icon "Main content" at bounding box center [277, 155] width 3 height 4
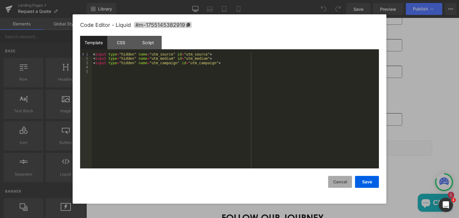
click at [337, 180] on button "Cancel" at bounding box center [340, 182] width 24 height 12
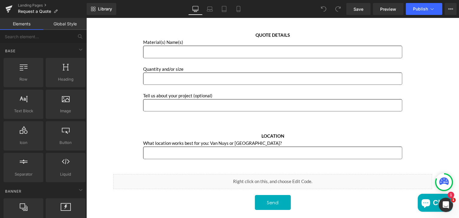
scroll to position [247, 0]
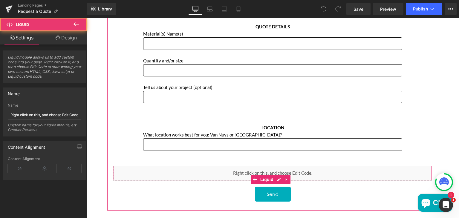
click at [274, 168] on div "Liquid" at bounding box center [272, 173] width 319 height 15
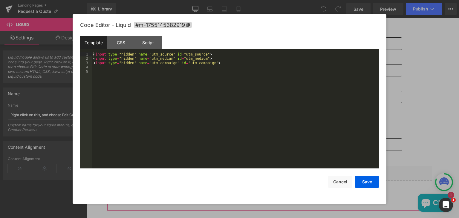
click at [278, 178] on icon "Main content" at bounding box center [277, 179] width 3 height 3
click at [340, 181] on button "Cancel" at bounding box center [340, 182] width 24 height 12
